Goal: Task Accomplishment & Management: Manage account settings

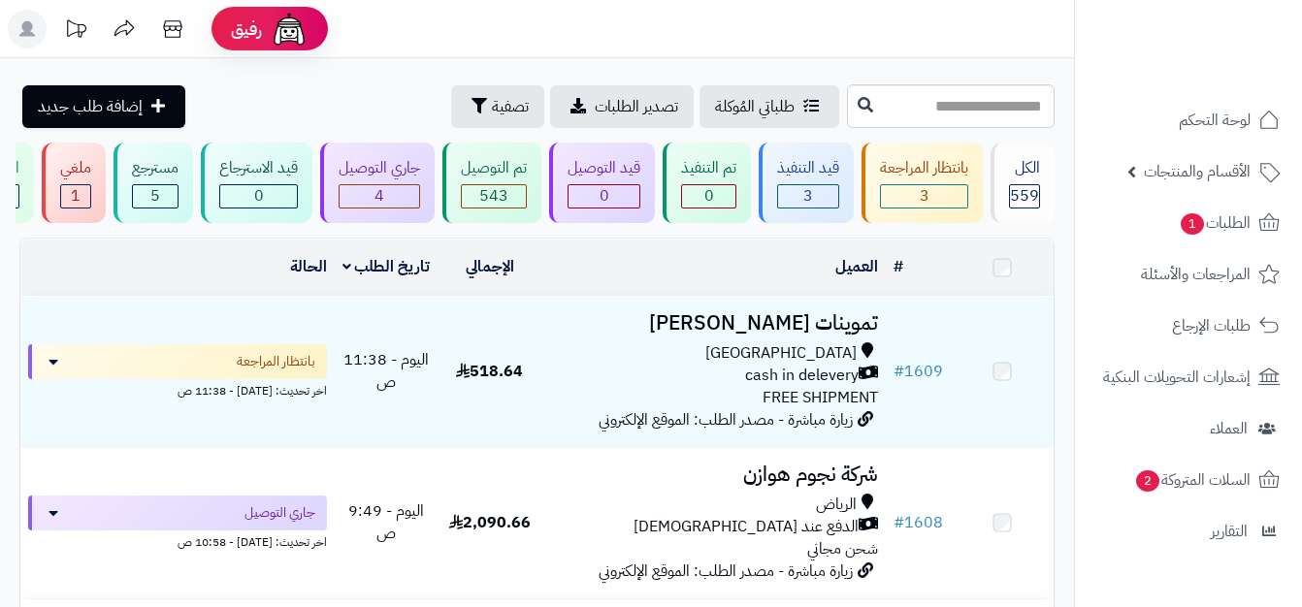
scroll to position [178, 0]
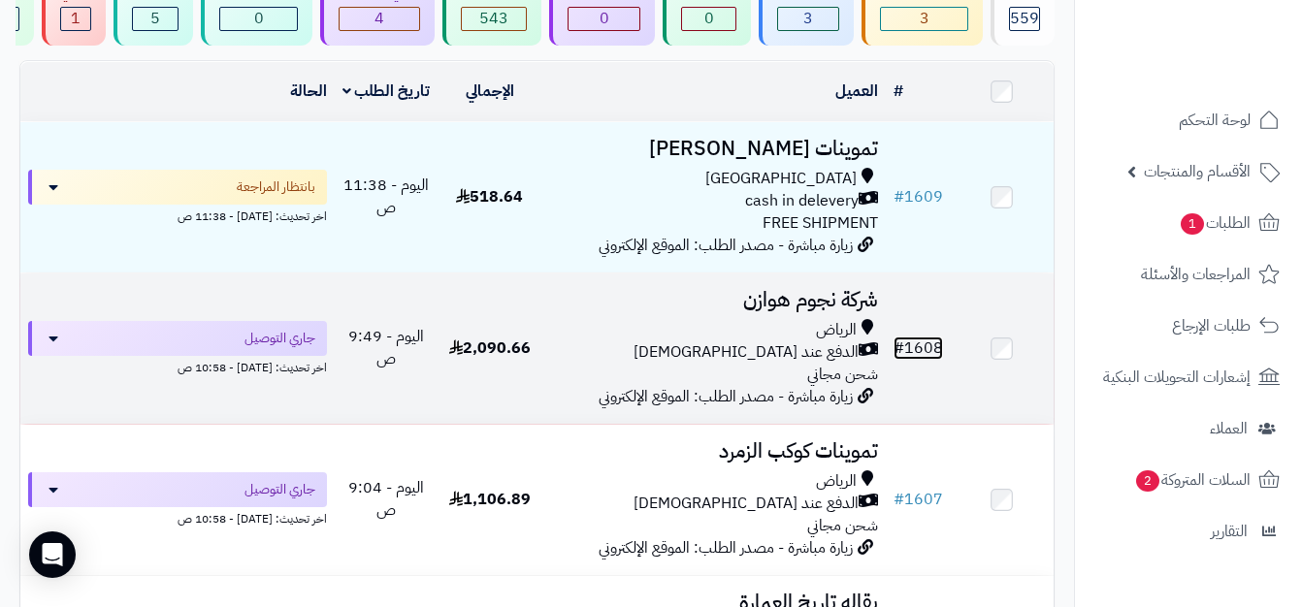
click at [929, 360] on link "# 1608" at bounding box center [917, 348] width 49 height 23
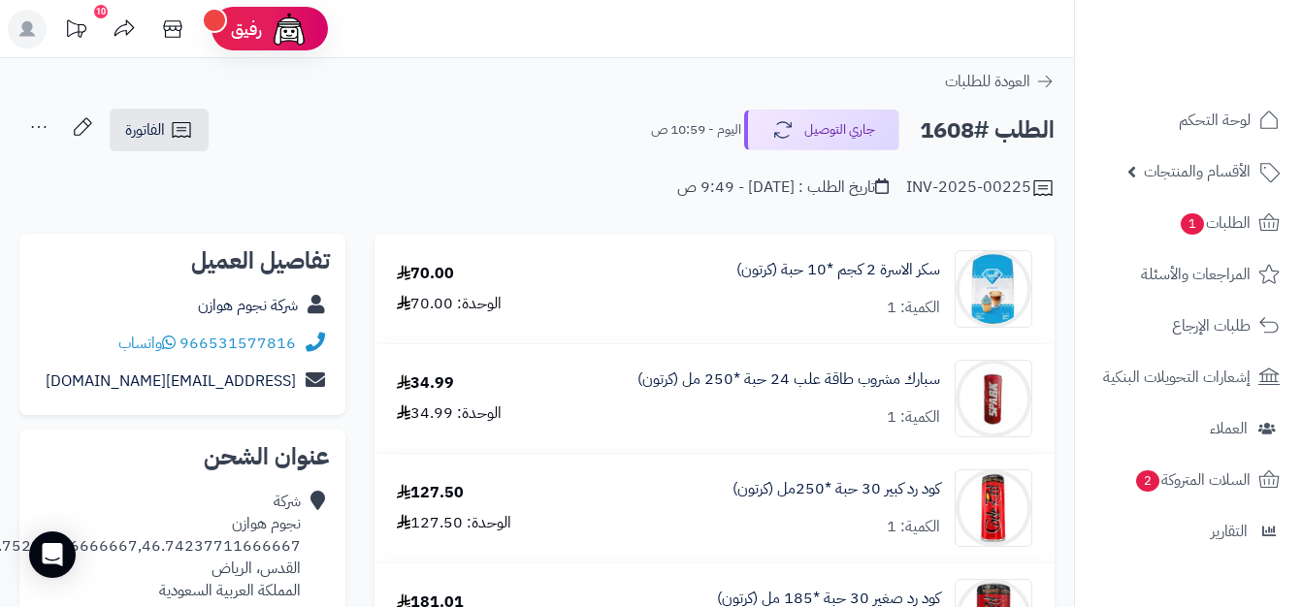
drag, startPoint x: 1313, startPoint y: 69, endPoint x: 1241, endPoint y: -53, distance: 141.8
click at [1241, 0] on html "رفيق ! 10 الطلبات معالجة مكتمل إرجاع المنتجات العملاء المتواجدون الان 549 عملاء…" at bounding box center [651, 303] width 1302 height 607
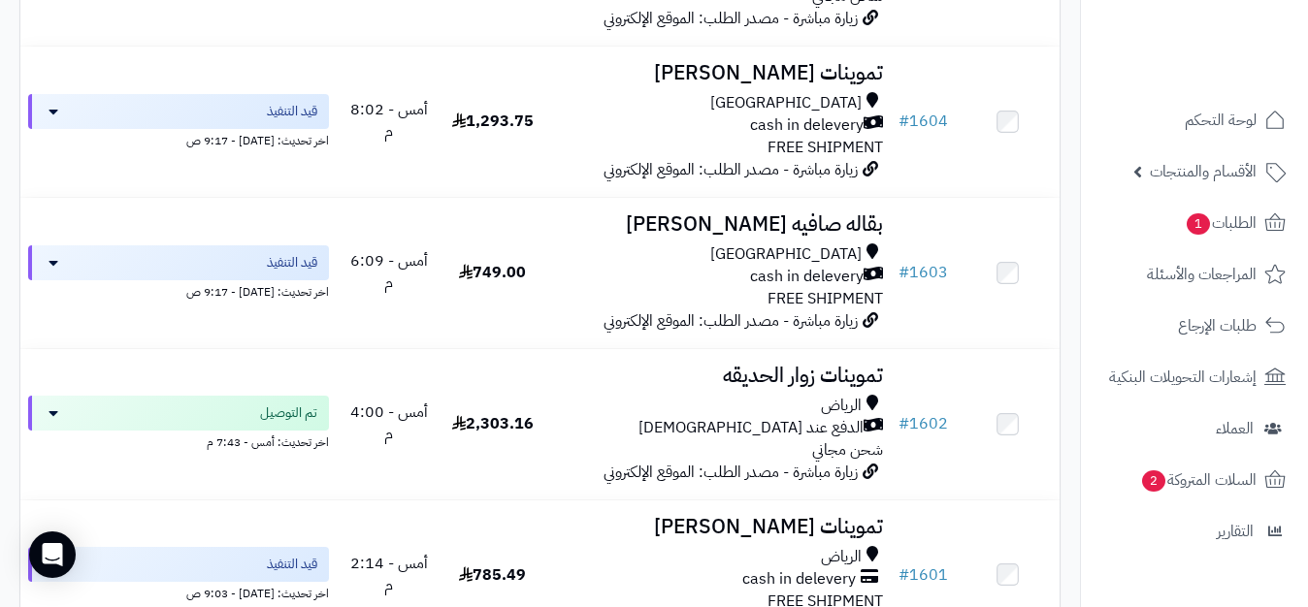
scroll to position [958, 0]
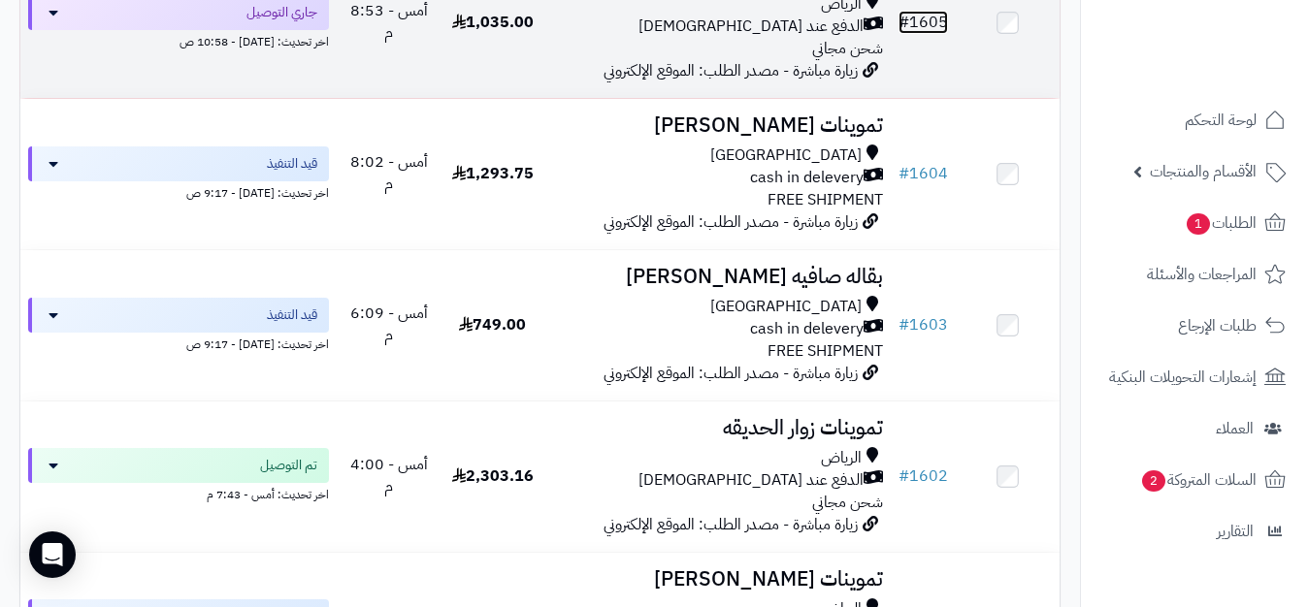
click at [918, 34] on link "# 1605" at bounding box center [922, 22] width 49 height 23
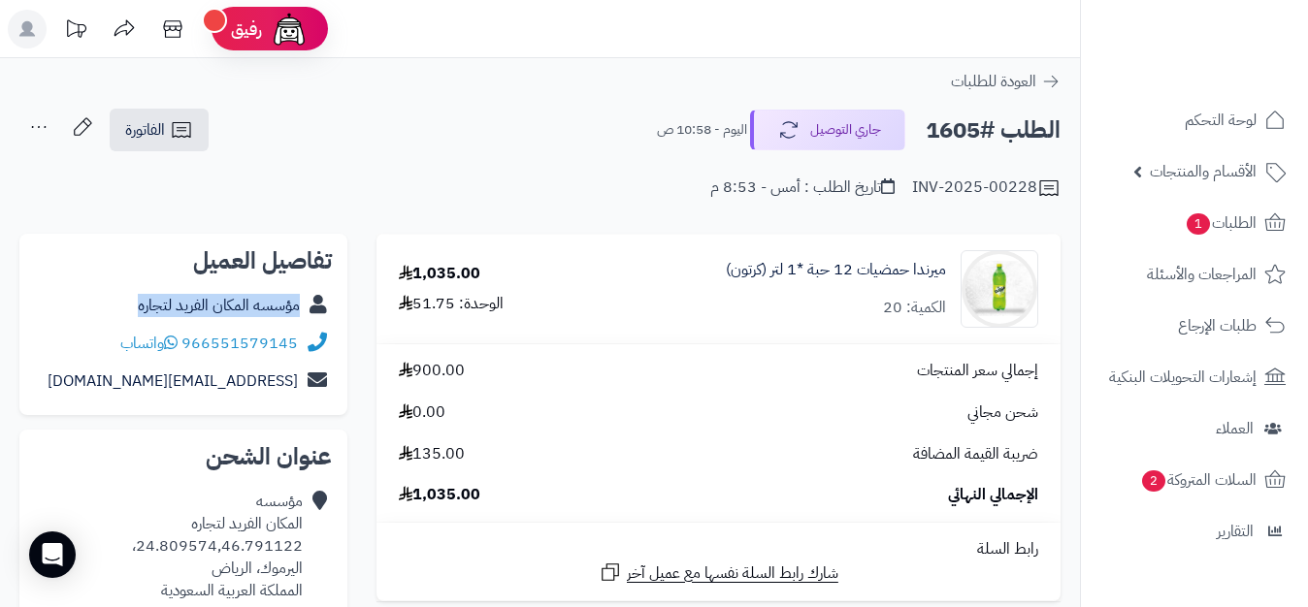
copy div "مؤسسه المكان الفريد لتجاره"
drag, startPoint x: 129, startPoint y: 304, endPoint x: 303, endPoint y: 316, distance: 174.1
click at [303, 316] on div "مؤسسه المكان الفريد لتجاره" at bounding box center [183, 306] width 297 height 38
click at [170, 139] on icon at bounding box center [181, 129] width 23 height 23
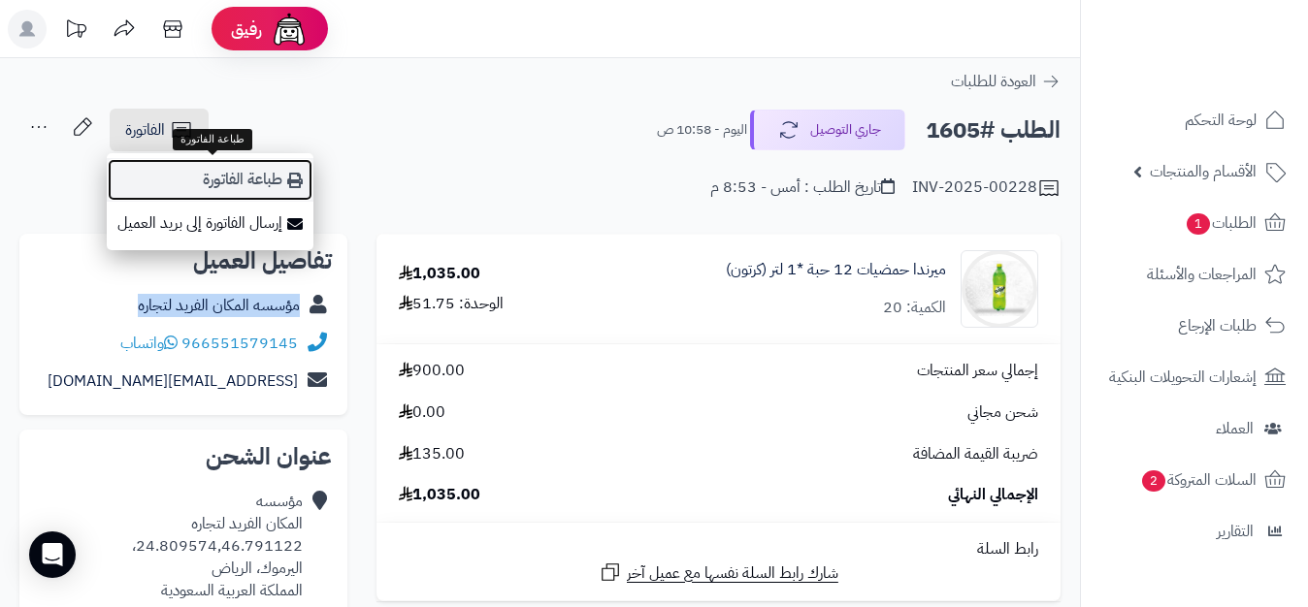
click at [222, 181] on link "طباعة الفاتورة" at bounding box center [210, 180] width 207 height 44
